Goal: Check status: Check status

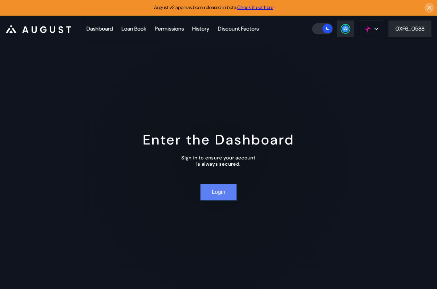
click at [223, 194] on button "Login" at bounding box center [219, 192] width 36 height 17
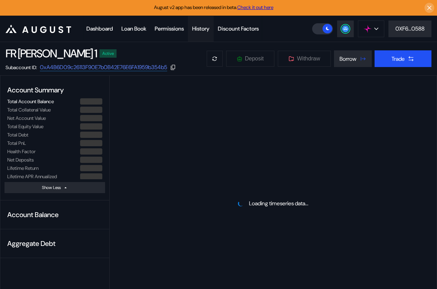
click at [205, 29] on div "History" at bounding box center [200, 28] width 17 height 7
select select "*"
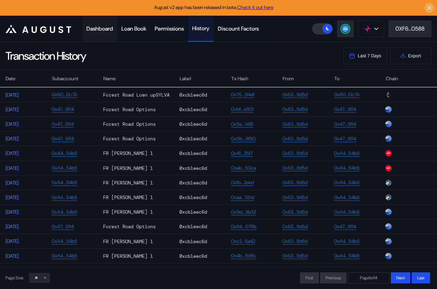
click at [100, 25] on div "Dashboard" at bounding box center [99, 28] width 27 height 7
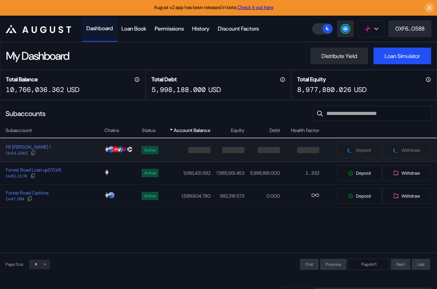
click at [85, 150] on div "FR [PERSON_NAME] 1 0xA4...54b5" at bounding box center [51, 150] width 103 height 12
select select "*"
